Goal: Information Seeking & Learning: Learn about a topic

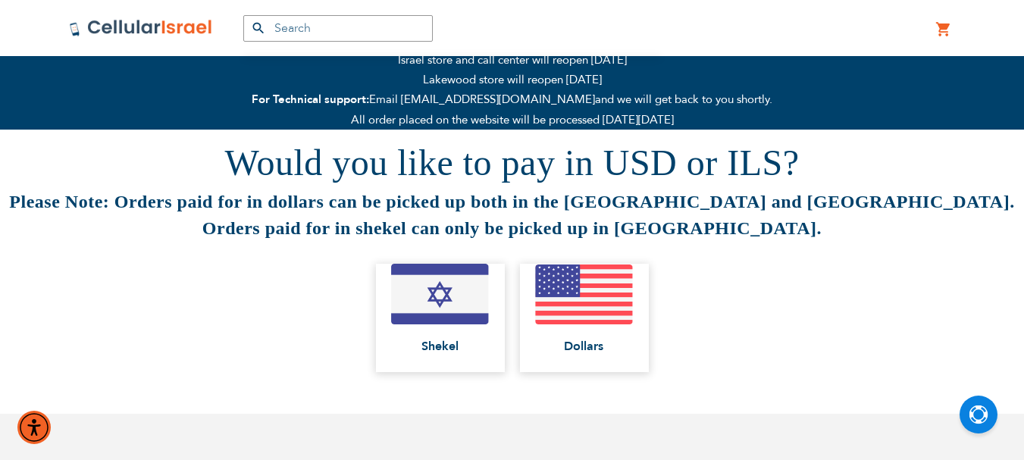
scroll to position [152, 0]
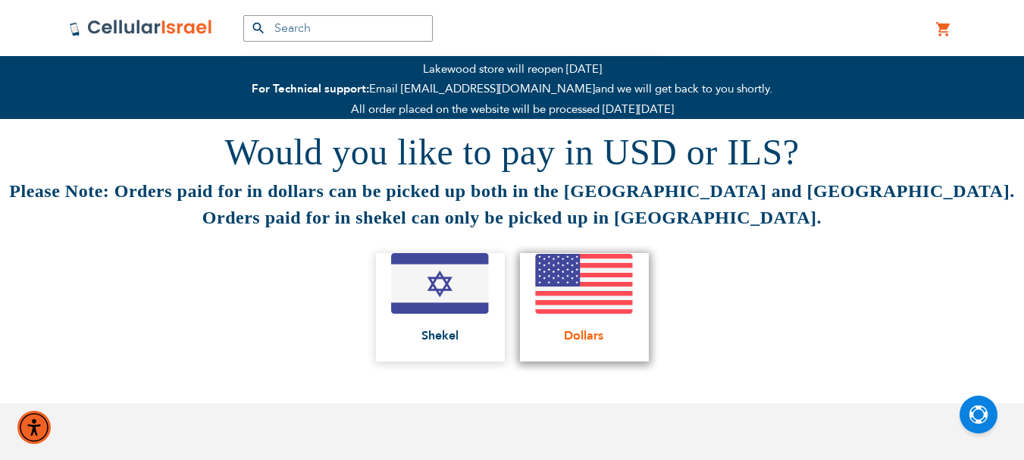
click at [624, 277] on img at bounding box center [584, 284] width 99 height 61
